Goal: Information Seeking & Learning: Check status

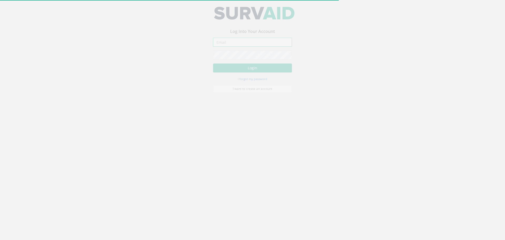
type input "[PERSON_NAME][EMAIL_ADDRESS][DOMAIN_NAME]"
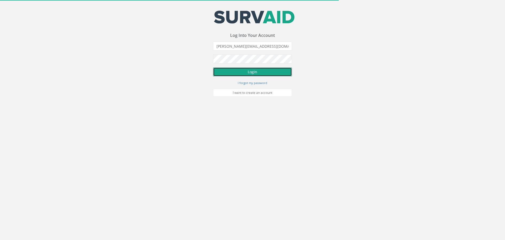
click at [248, 74] on button "Login" at bounding box center [252, 71] width 79 height 9
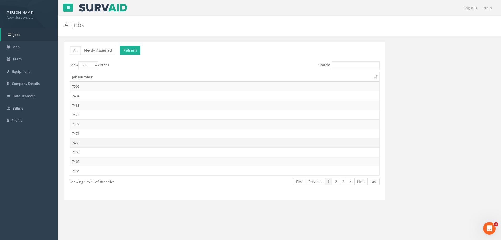
click at [84, 143] on td "7468" at bounding box center [224, 142] width 309 height 9
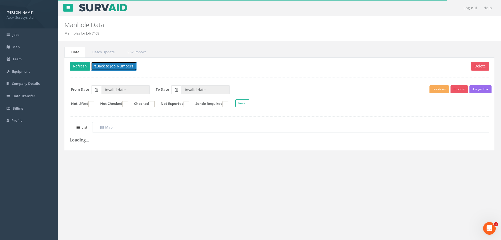
click at [115, 64] on button "Back to Job Numbers" at bounding box center [114, 66] width 46 height 9
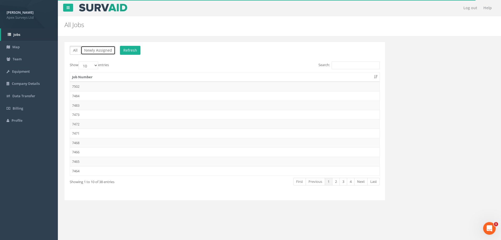
click at [112, 52] on button "Newly Assigned" at bounding box center [98, 50] width 35 height 9
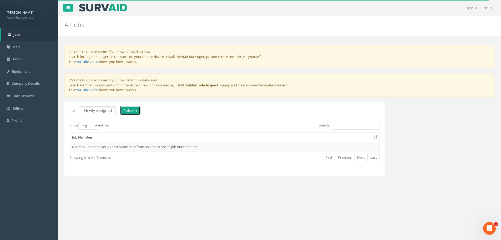
click at [128, 109] on button "Refresh" at bounding box center [130, 110] width 21 height 9
click at [70, 110] on button "All" at bounding box center [75, 110] width 11 height 9
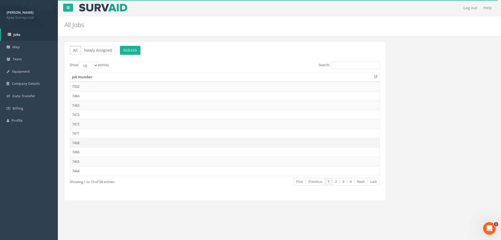
click at [91, 144] on td "7468" at bounding box center [224, 142] width 309 height 9
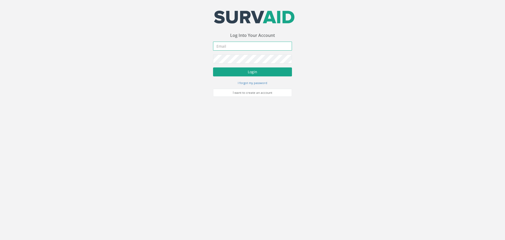
type input "[PERSON_NAME][EMAIL_ADDRESS][DOMAIN_NAME]"
click at [266, 75] on button "Login" at bounding box center [252, 71] width 79 height 9
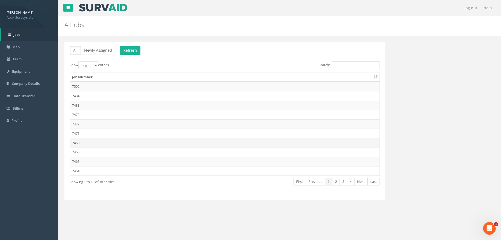
click at [109, 139] on td "7468" at bounding box center [224, 142] width 309 height 9
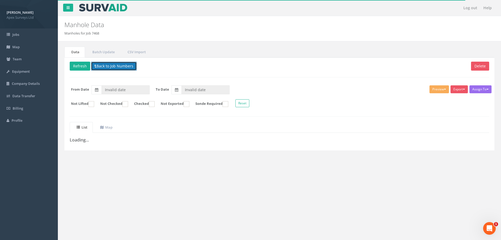
click at [101, 65] on button "Back to Job Numbers" at bounding box center [114, 66] width 46 height 9
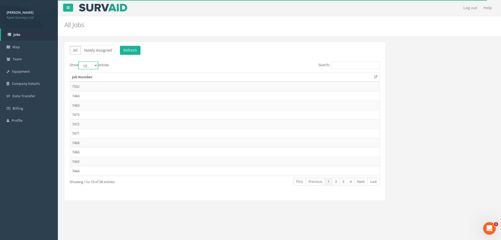
click at [93, 65] on select "10 25 50 100" at bounding box center [88, 65] width 20 height 8
select select "100"
click at [79, 61] on select "10 25 50 100" at bounding box center [88, 65] width 20 height 8
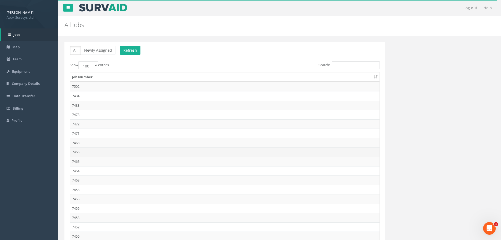
click at [90, 148] on td "7466" at bounding box center [224, 151] width 309 height 9
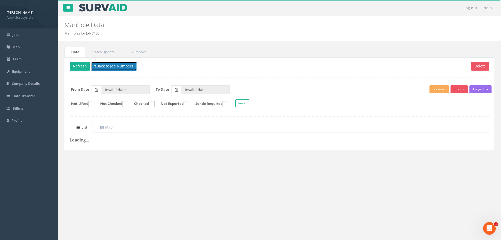
click at [106, 64] on button "Back to Job Numbers" at bounding box center [114, 66] width 46 height 9
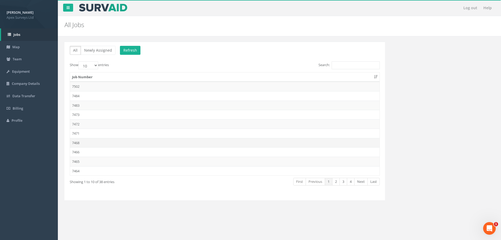
click at [84, 146] on td "7468" at bounding box center [224, 142] width 309 height 9
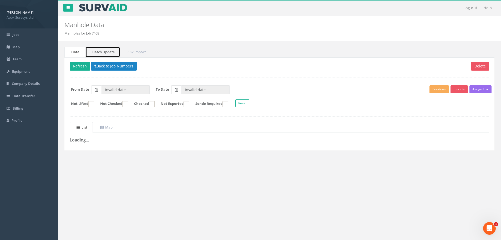
click at [109, 56] on link "Batch Update" at bounding box center [102, 52] width 35 height 11
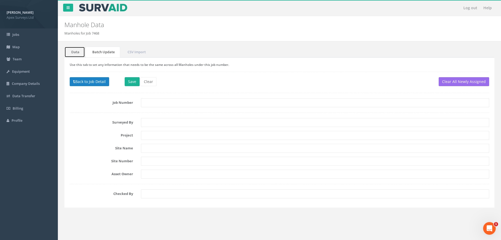
click at [80, 52] on link "Data" at bounding box center [74, 52] width 21 height 11
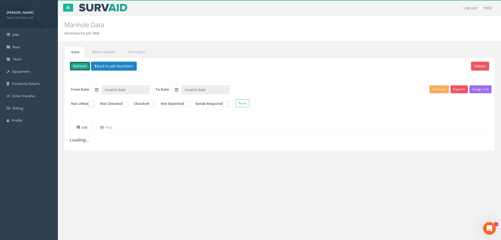
click at [80, 67] on button "Refresh" at bounding box center [80, 66] width 21 height 9
click at [137, 67] on button "Back to Job Numbers" at bounding box center [118, 66] width 46 height 9
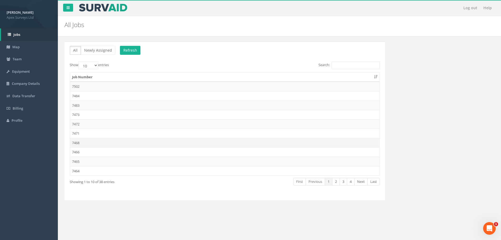
click at [82, 142] on td "7468" at bounding box center [224, 142] width 309 height 9
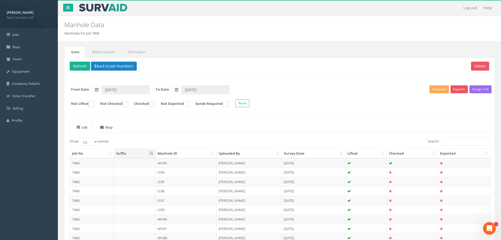
scroll to position [54, 0]
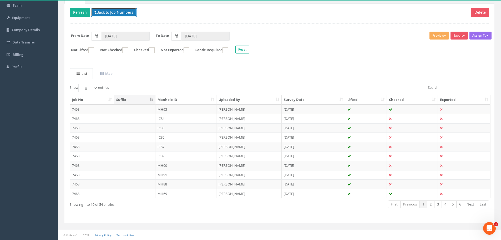
click at [122, 9] on button "Back to Job Numbers" at bounding box center [114, 12] width 46 height 9
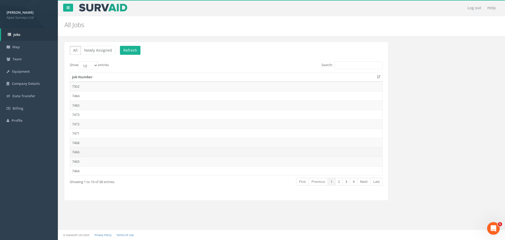
click at [87, 151] on td "7466" at bounding box center [226, 151] width 312 height 9
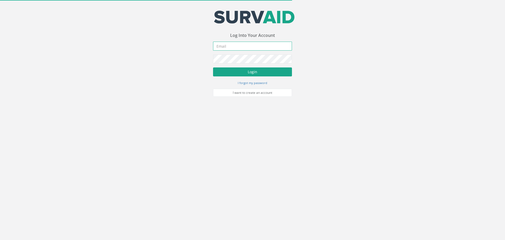
type input "[PERSON_NAME][EMAIL_ADDRESS][DOMAIN_NAME]"
click at [262, 72] on button "Login" at bounding box center [252, 71] width 79 height 9
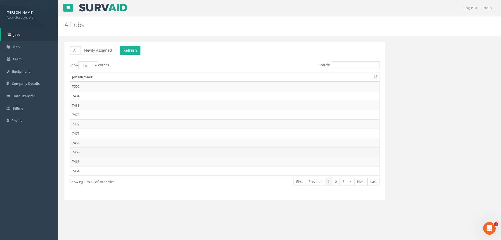
click at [81, 156] on td "7466" at bounding box center [224, 151] width 309 height 9
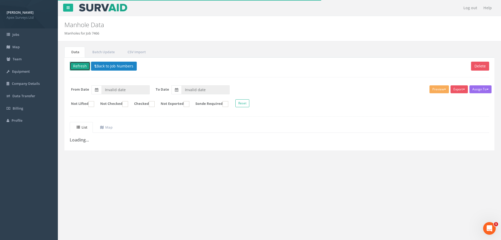
click at [81, 69] on button "Refresh" at bounding box center [80, 66] width 21 height 9
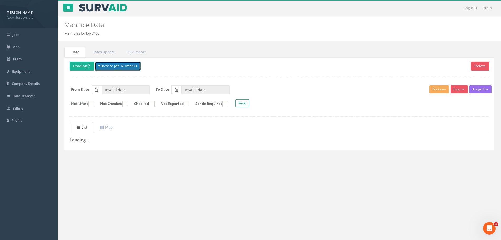
click at [111, 67] on button "Back to Job Numbers" at bounding box center [118, 66] width 46 height 9
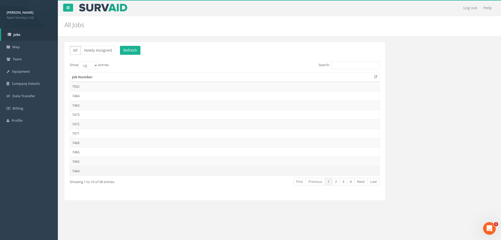
click at [87, 171] on td "7464" at bounding box center [224, 170] width 309 height 9
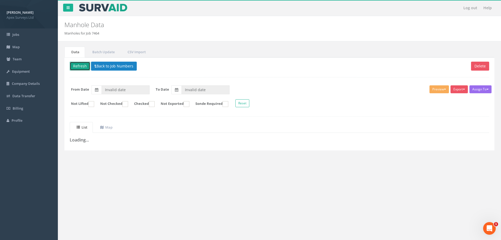
click at [85, 62] on button "Refresh" at bounding box center [80, 66] width 21 height 9
click at [104, 66] on button "Back to Job Numbers" at bounding box center [118, 66] width 46 height 9
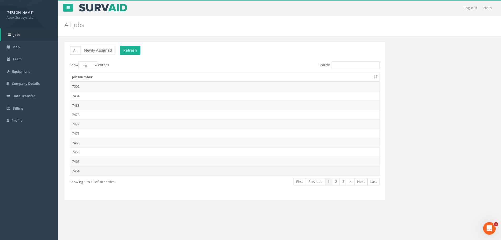
click at [92, 174] on td "7464" at bounding box center [224, 170] width 309 height 9
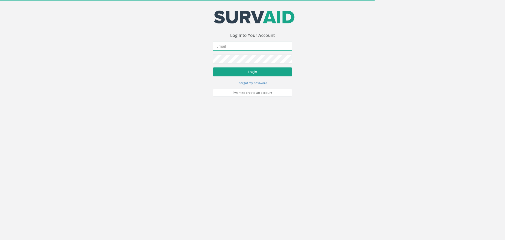
type input "[PERSON_NAME][EMAIL_ADDRESS][DOMAIN_NAME]"
click at [261, 68] on button "Login" at bounding box center [252, 71] width 79 height 9
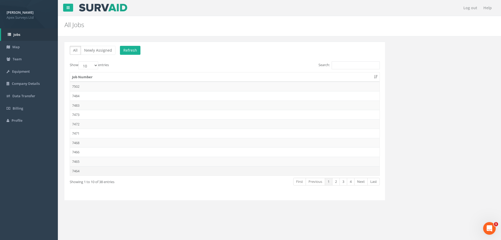
click at [101, 170] on td "7464" at bounding box center [224, 170] width 309 height 9
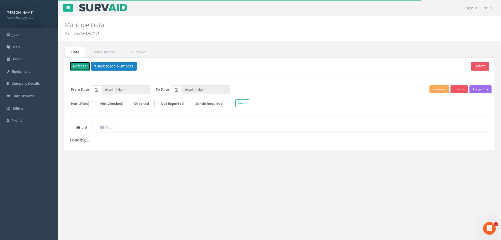
click at [80, 66] on button "Refresh" at bounding box center [80, 66] width 21 height 9
click at [106, 64] on button "Back to Job Numbers" at bounding box center [118, 66] width 46 height 9
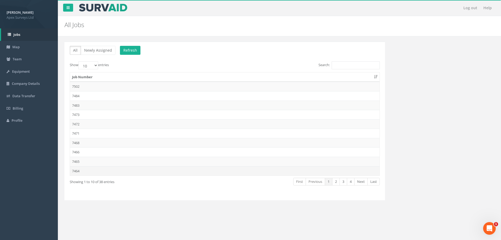
click at [93, 175] on td "7464" at bounding box center [224, 170] width 309 height 9
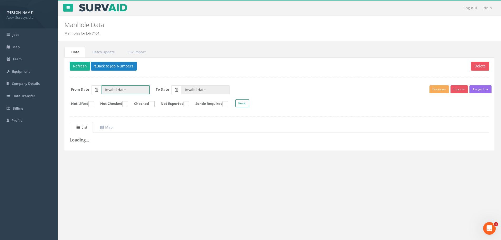
click at [114, 89] on input "Invalid date" at bounding box center [125, 89] width 48 height 9
click at [108, 100] on th "‹" at bounding box center [107, 98] width 9 height 7
click at [107, 100] on th "‹" at bounding box center [107, 98] width 9 height 7
click at [137, 113] on span "30" at bounding box center [137, 113] width 11 height 7
type input "30/07/2025"
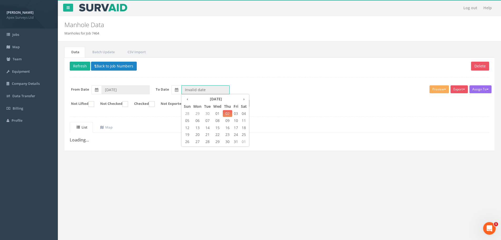
click at [190, 93] on input "Invalid date" at bounding box center [205, 89] width 48 height 9
click at [229, 113] on span "02" at bounding box center [227, 113] width 9 height 7
type input "02/10/2025"
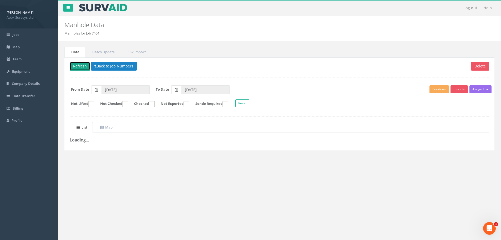
click at [81, 69] on button "Refresh" at bounding box center [80, 66] width 21 height 9
click at [249, 101] on button "Reset" at bounding box center [242, 103] width 14 height 8
click at [110, 68] on button "Back to Job Numbers" at bounding box center [118, 66] width 46 height 9
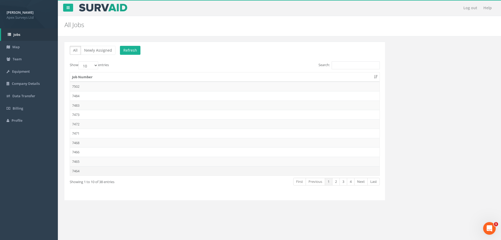
click at [100, 170] on td "7464" at bounding box center [224, 170] width 309 height 9
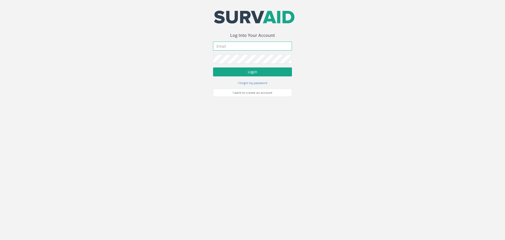
type input "[PERSON_NAME][EMAIL_ADDRESS][DOMAIN_NAME]"
click at [280, 72] on button "Login" at bounding box center [252, 71] width 79 height 9
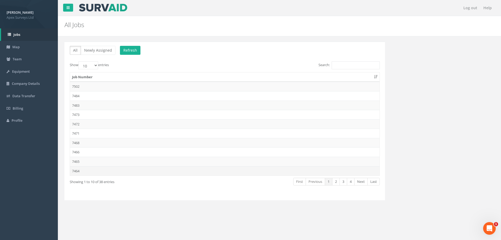
click at [109, 170] on td "7464" at bounding box center [224, 170] width 309 height 9
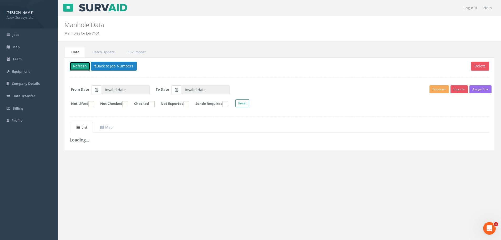
click at [79, 67] on button "Refresh" at bounding box center [80, 66] width 21 height 9
click at [108, 67] on button "Back to Job Numbers" at bounding box center [118, 66] width 46 height 9
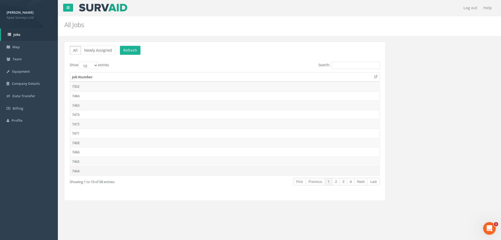
click at [102, 169] on td "7464" at bounding box center [224, 170] width 309 height 9
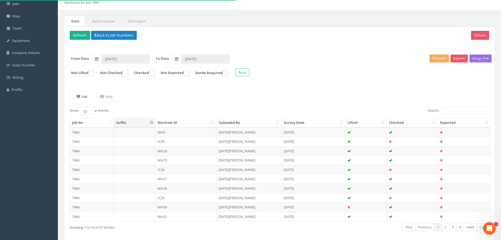
scroll to position [54, 0]
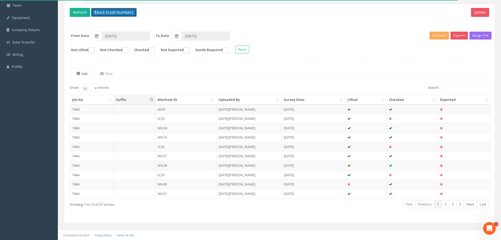
click at [94, 13] on icon at bounding box center [95, 13] width 2 height 4
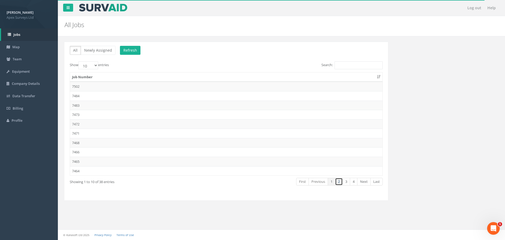
click at [340, 181] on link "2" at bounding box center [339, 181] width 8 height 8
click at [330, 181] on link "1" at bounding box center [332, 181] width 8 height 8
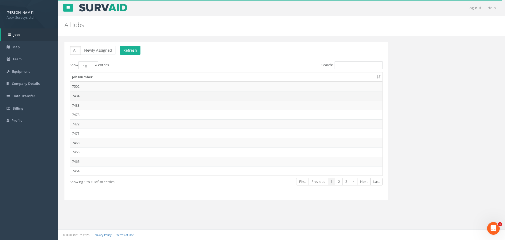
click at [87, 96] on td "7484" at bounding box center [226, 95] width 312 height 9
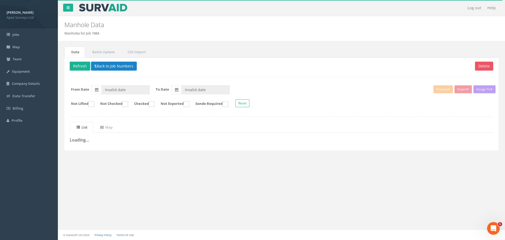
type input "[DATE]"
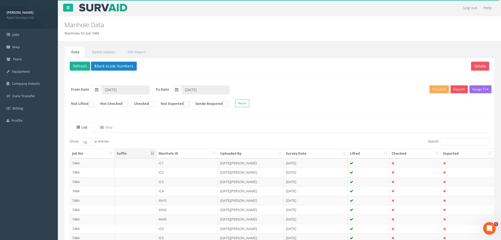
scroll to position [54, 0]
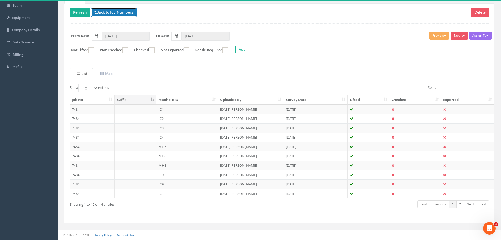
click at [118, 15] on button "Back to Job Numbers" at bounding box center [114, 12] width 46 height 9
